Goal: Information Seeking & Learning: Learn about a topic

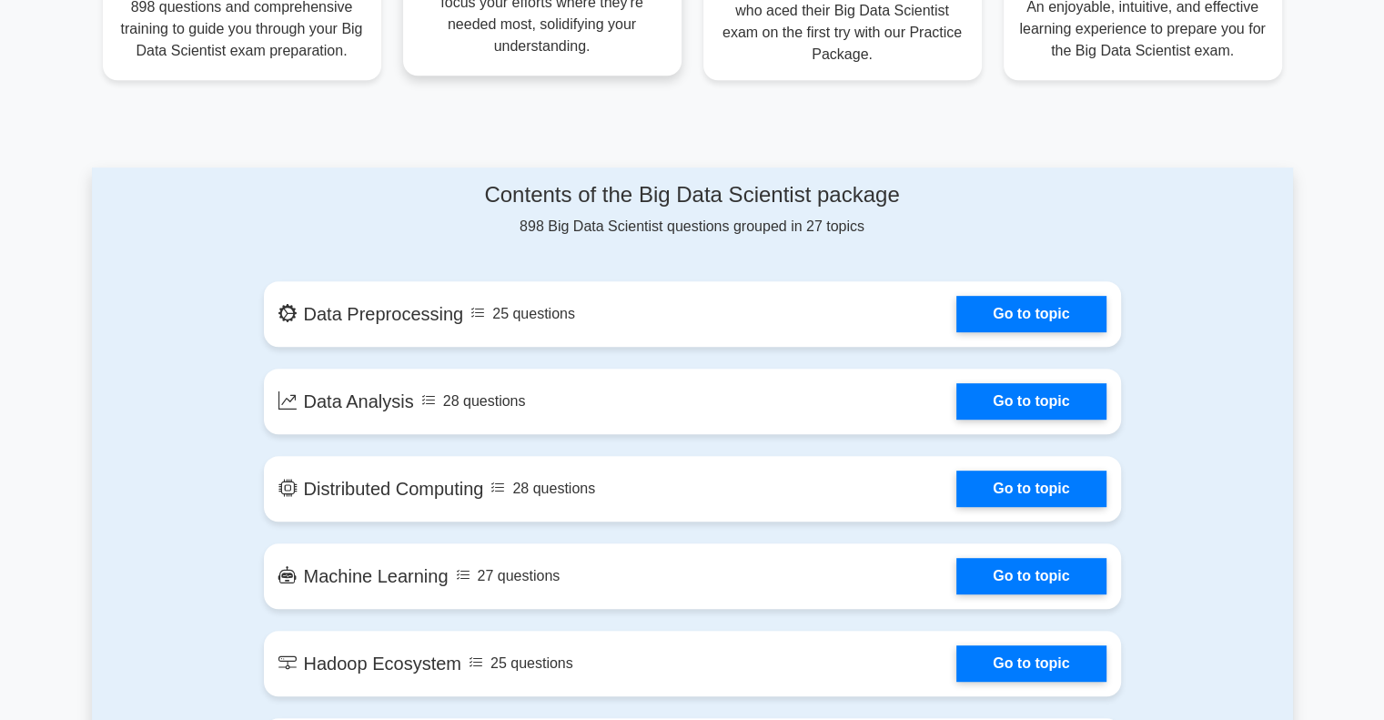
scroll to position [1001, 0]
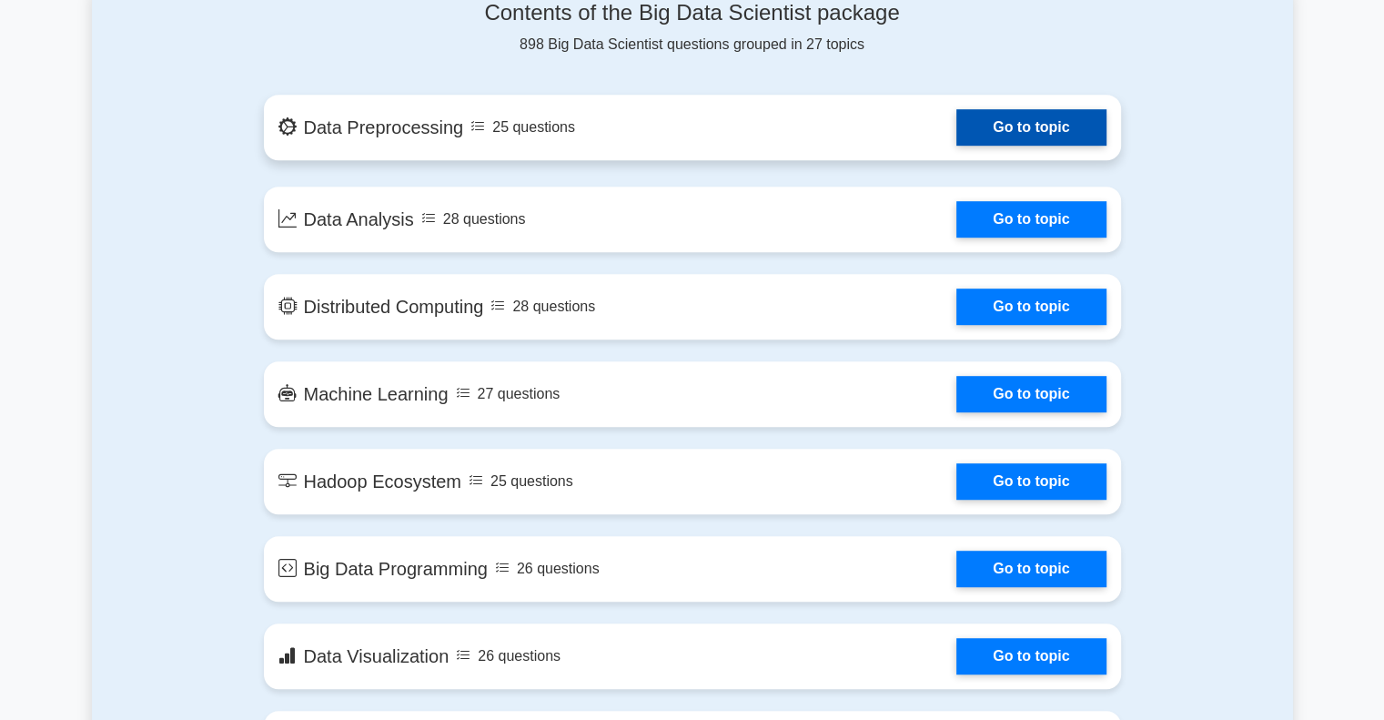
click at [957, 126] on link "Go to topic" at bounding box center [1031, 127] width 149 height 36
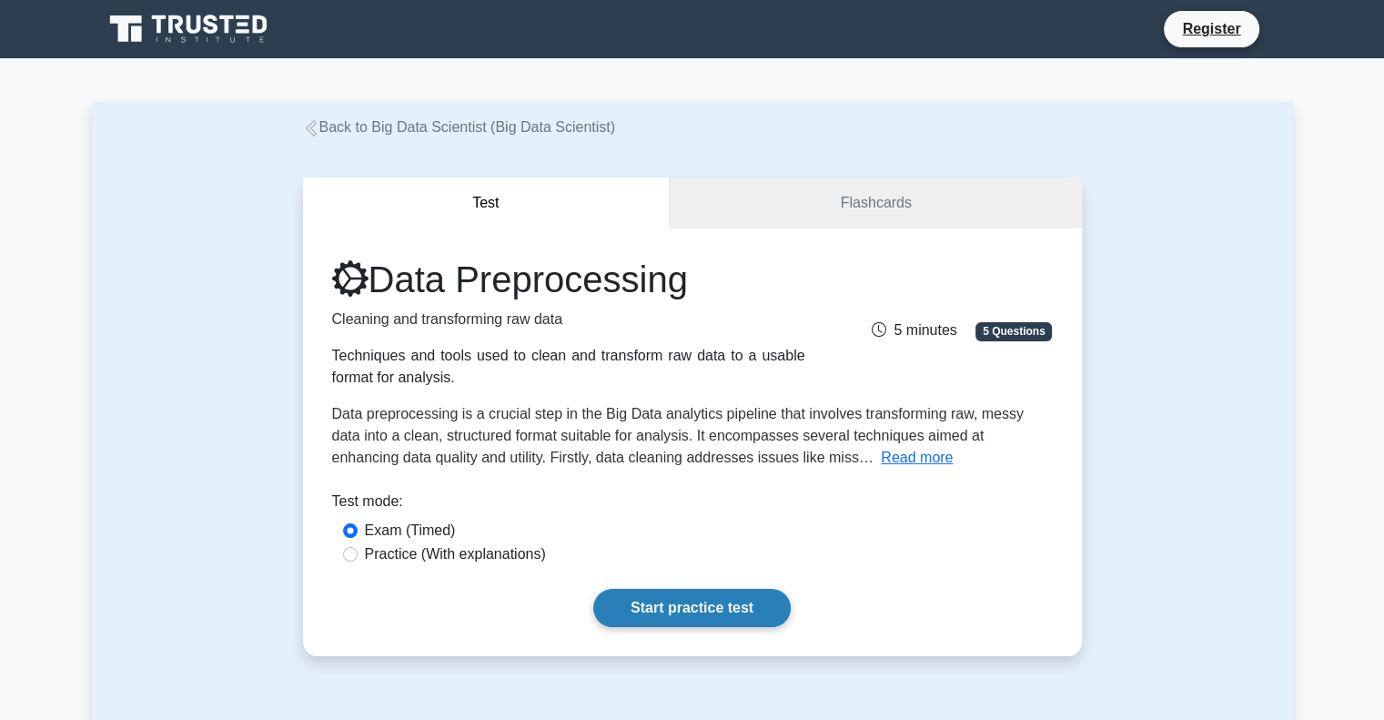
click at [648, 601] on link "Start practice test" at bounding box center [692, 608] width 198 height 38
click at [360, 561] on div "Practice (With explanations)" at bounding box center [692, 554] width 699 height 22
click at [352, 551] on input "Practice (With explanations)" at bounding box center [350, 554] width 15 height 15
radio input "true"
click at [648, 613] on link "Start practice test" at bounding box center [692, 608] width 198 height 38
